Goal: Information Seeking & Learning: Learn about a topic

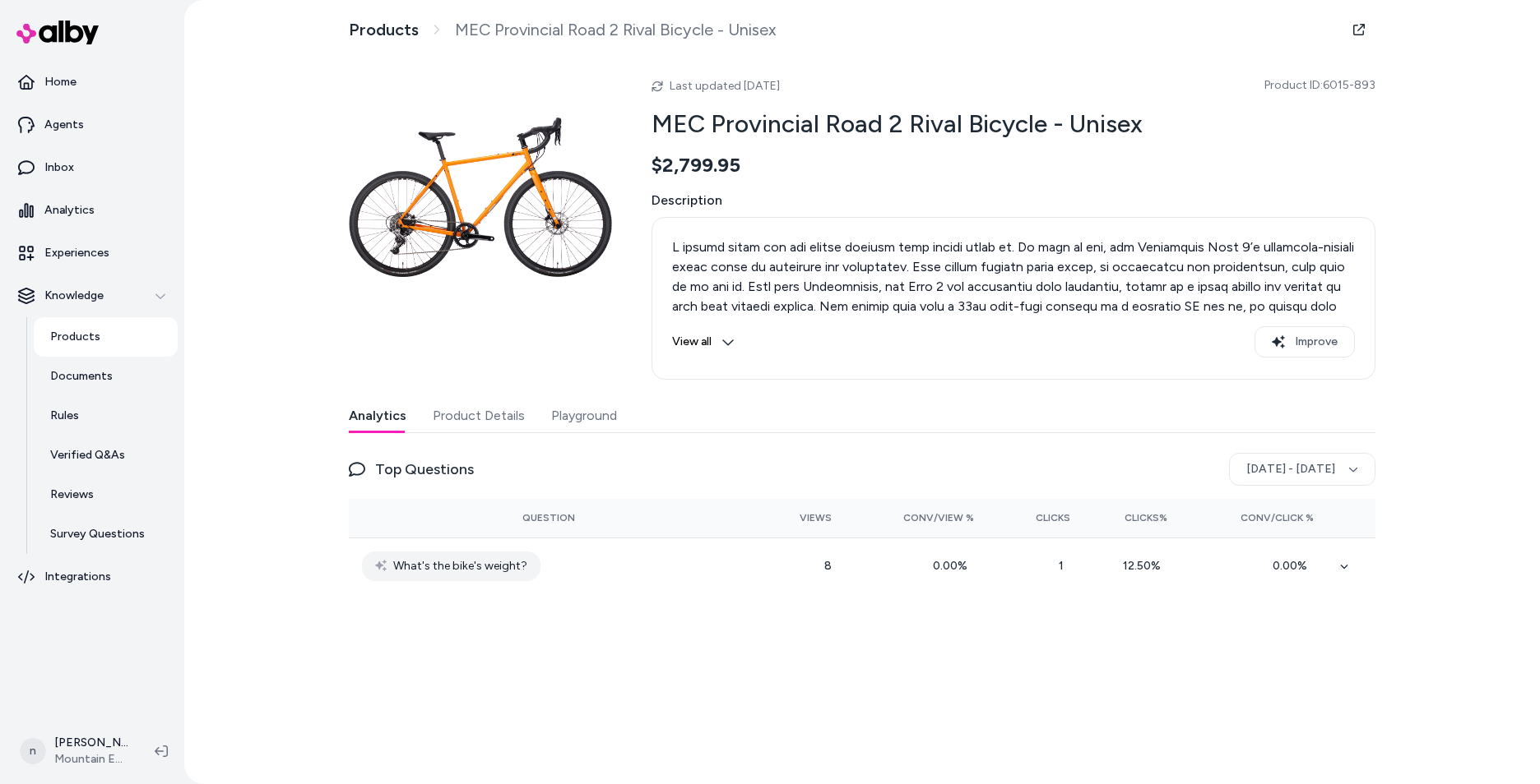
click at [1424, 283] on div "Products MEC Provincial Road 2 Rival Bicycle - Unisex Last updated [DATE] Produ…" at bounding box center [862, 392] width 1356 height 784
click at [474, 406] on button "Product Details" at bounding box center [478, 416] width 92 height 32
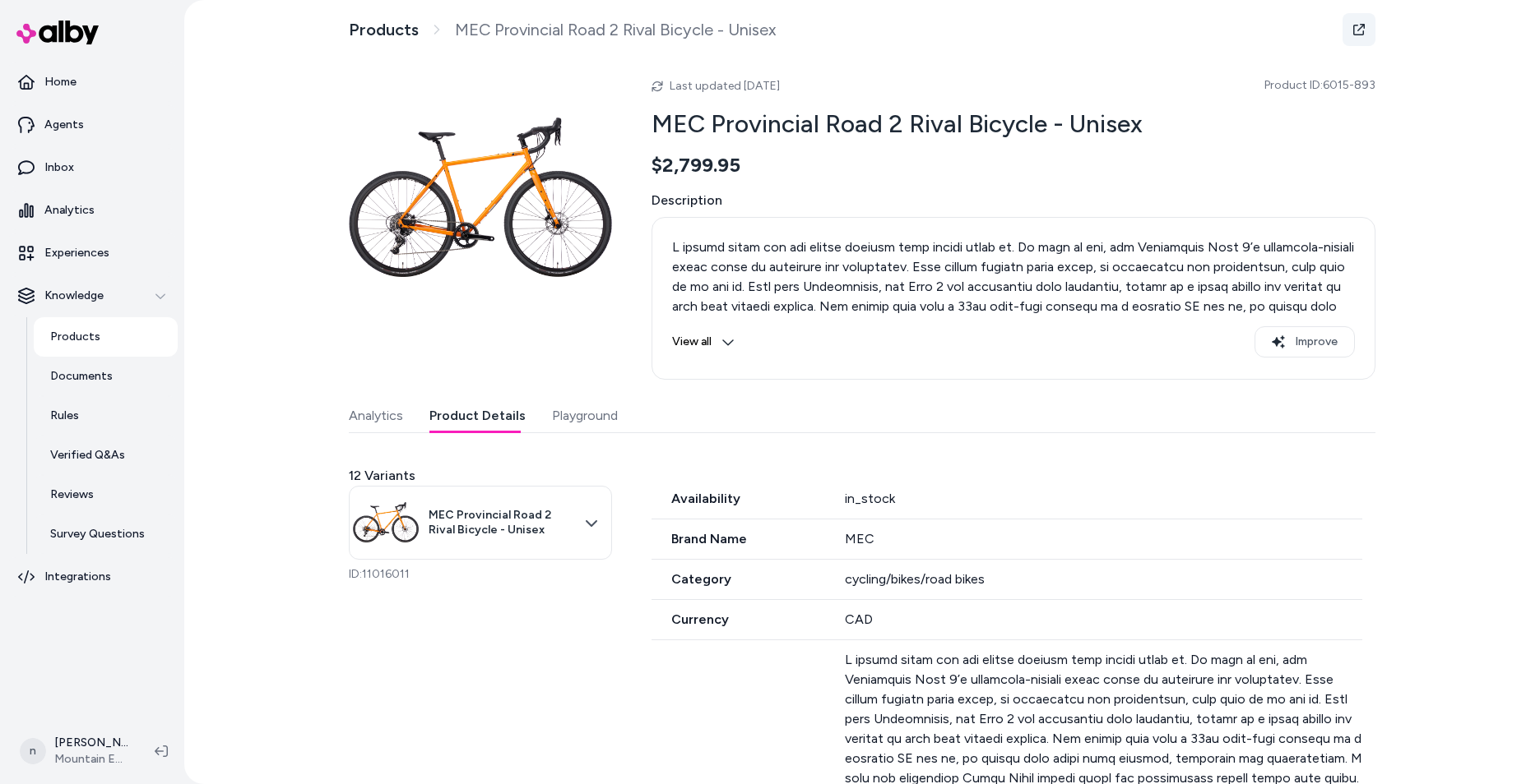
click at [1349, 21] on link at bounding box center [1359, 30] width 32 height 32
click at [204, 102] on div "Products MEC Provincial Road 2 Rival Bicycle - Unisex Last updated [DATE] Produ…" at bounding box center [862, 392] width 1356 height 784
click at [225, 26] on div "Products MEC Provincial Road 2 Rival Bicycle - Unisex Last updated [DATE] Produ…" at bounding box center [862, 392] width 1356 height 784
click at [256, 220] on div "Products MEC Provincial Road 2 Rival Bicycle - Unisex Last updated [DATE] Produ…" at bounding box center [862, 392] width 1356 height 784
